Goal: Transaction & Acquisition: Purchase product/service

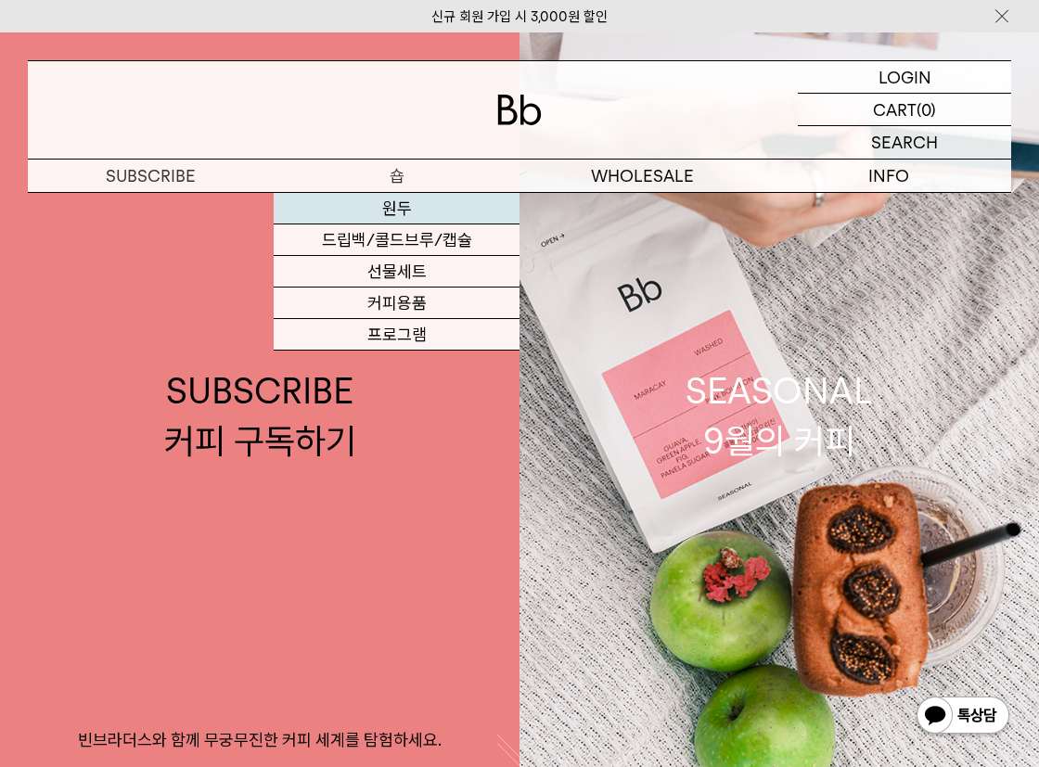
click at [405, 213] on link "원두" at bounding box center [397, 209] width 246 height 32
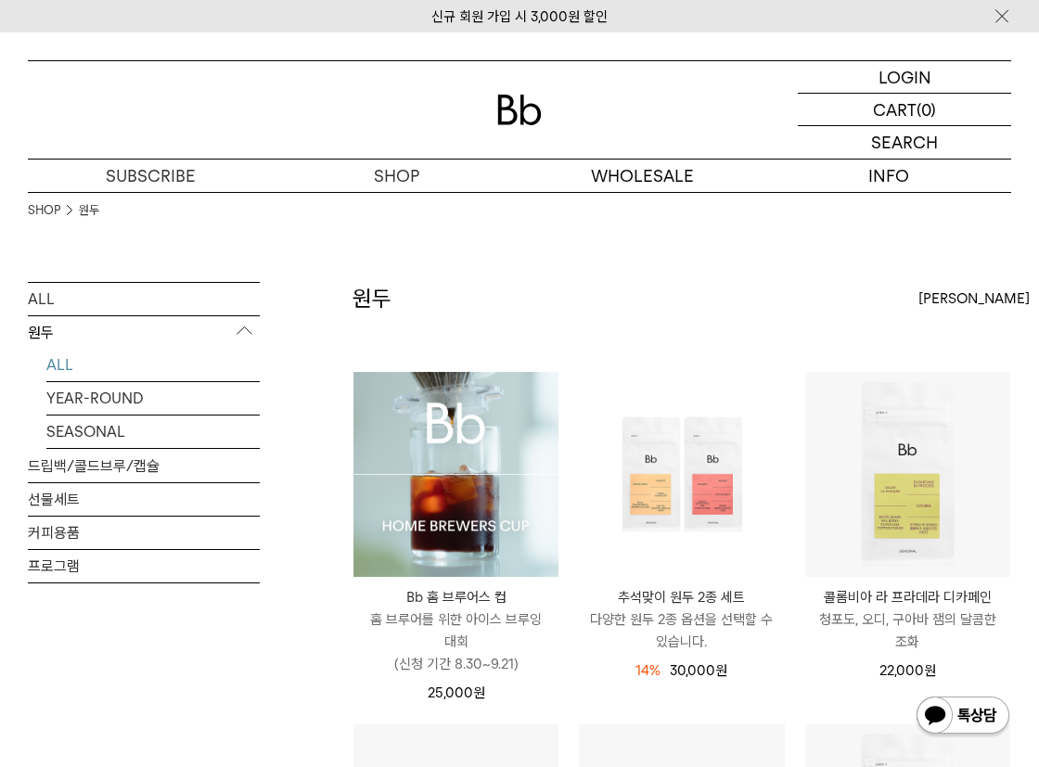
click at [400, 526] on img at bounding box center [456, 474] width 205 height 205
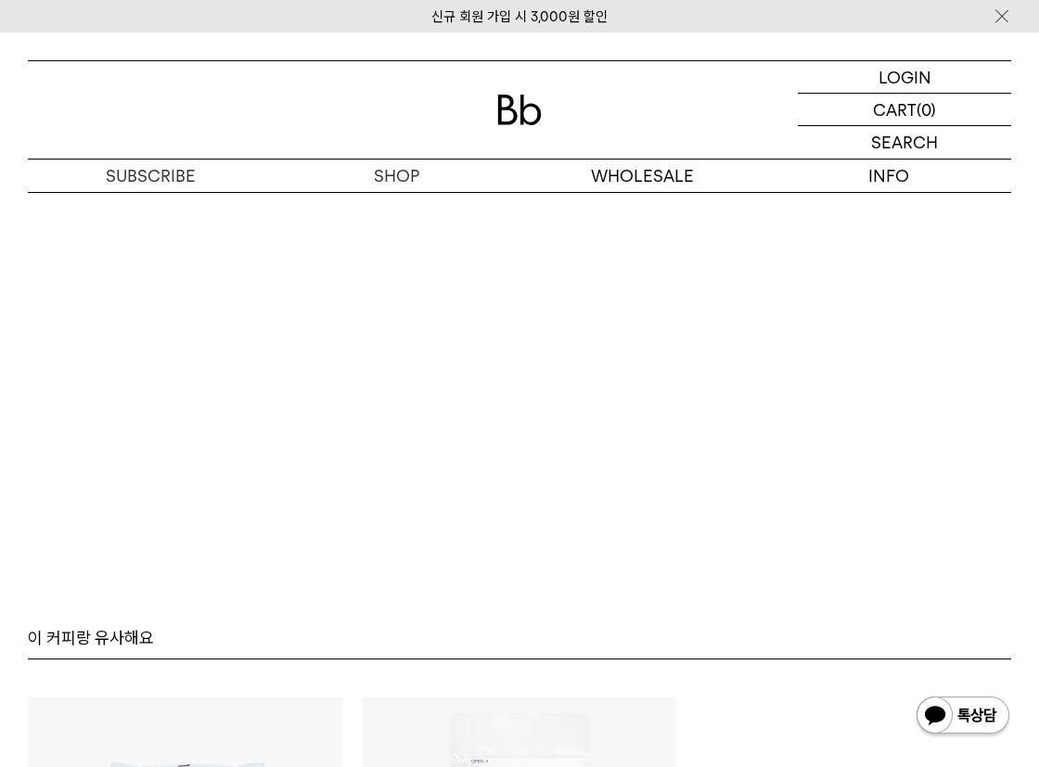
scroll to position [9602, 0]
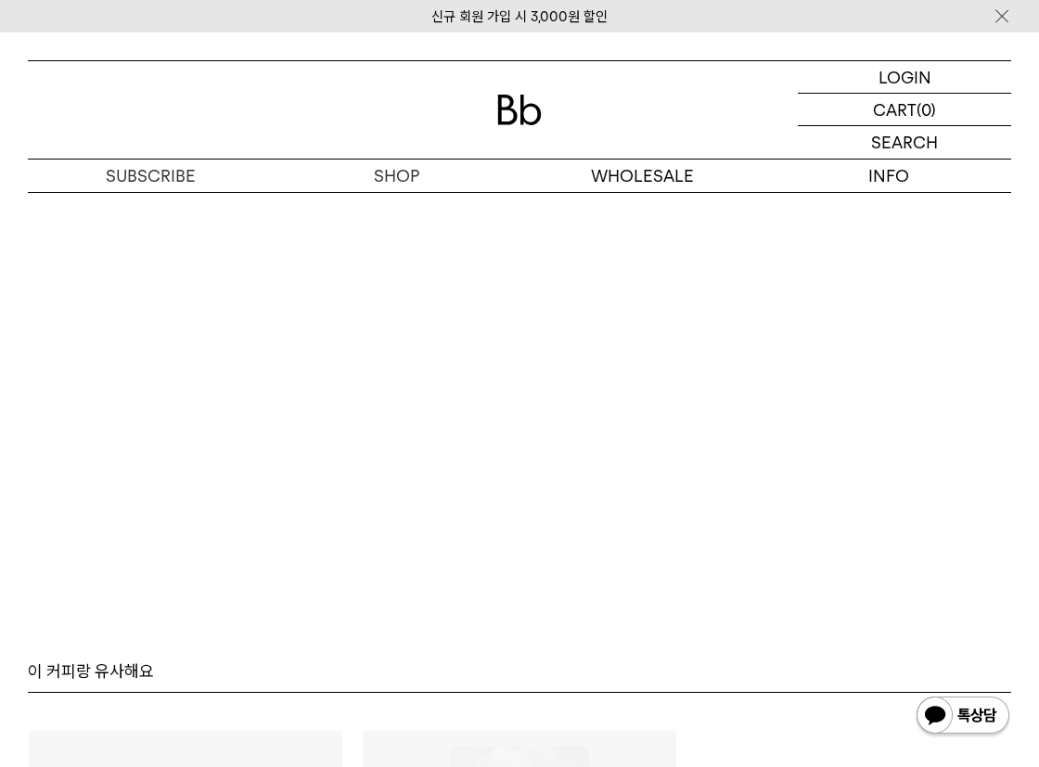
scroll to position [8635, 0]
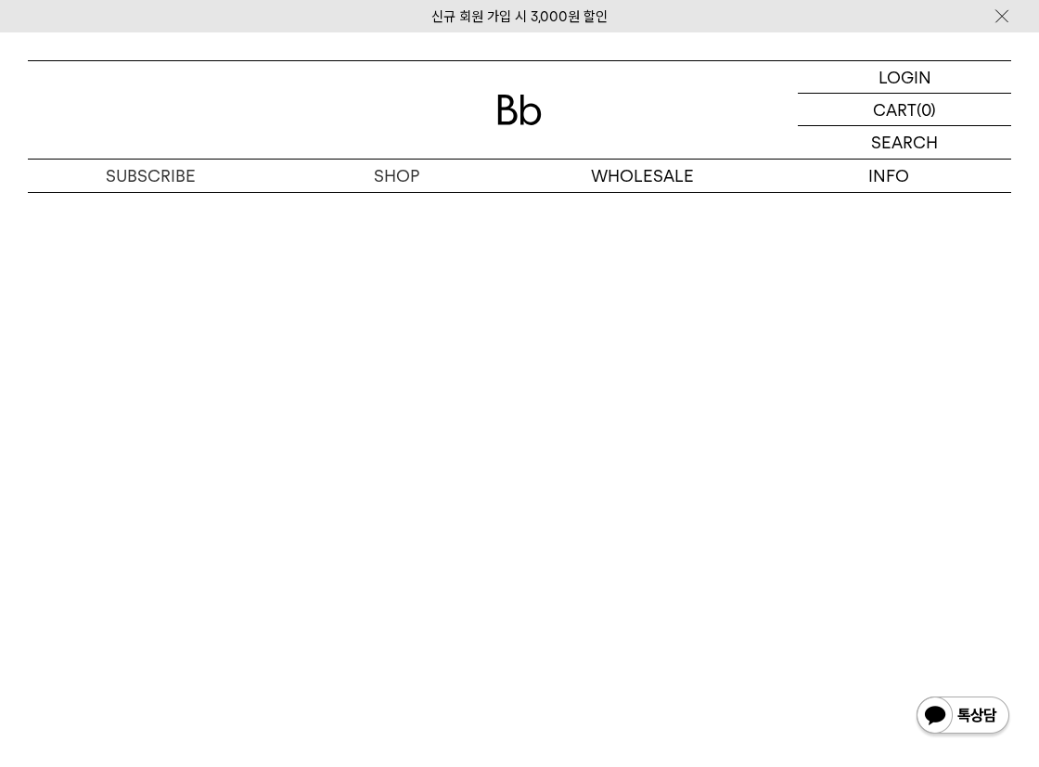
scroll to position [10021, 0]
